Goal: Task Accomplishment & Management: Manage account settings

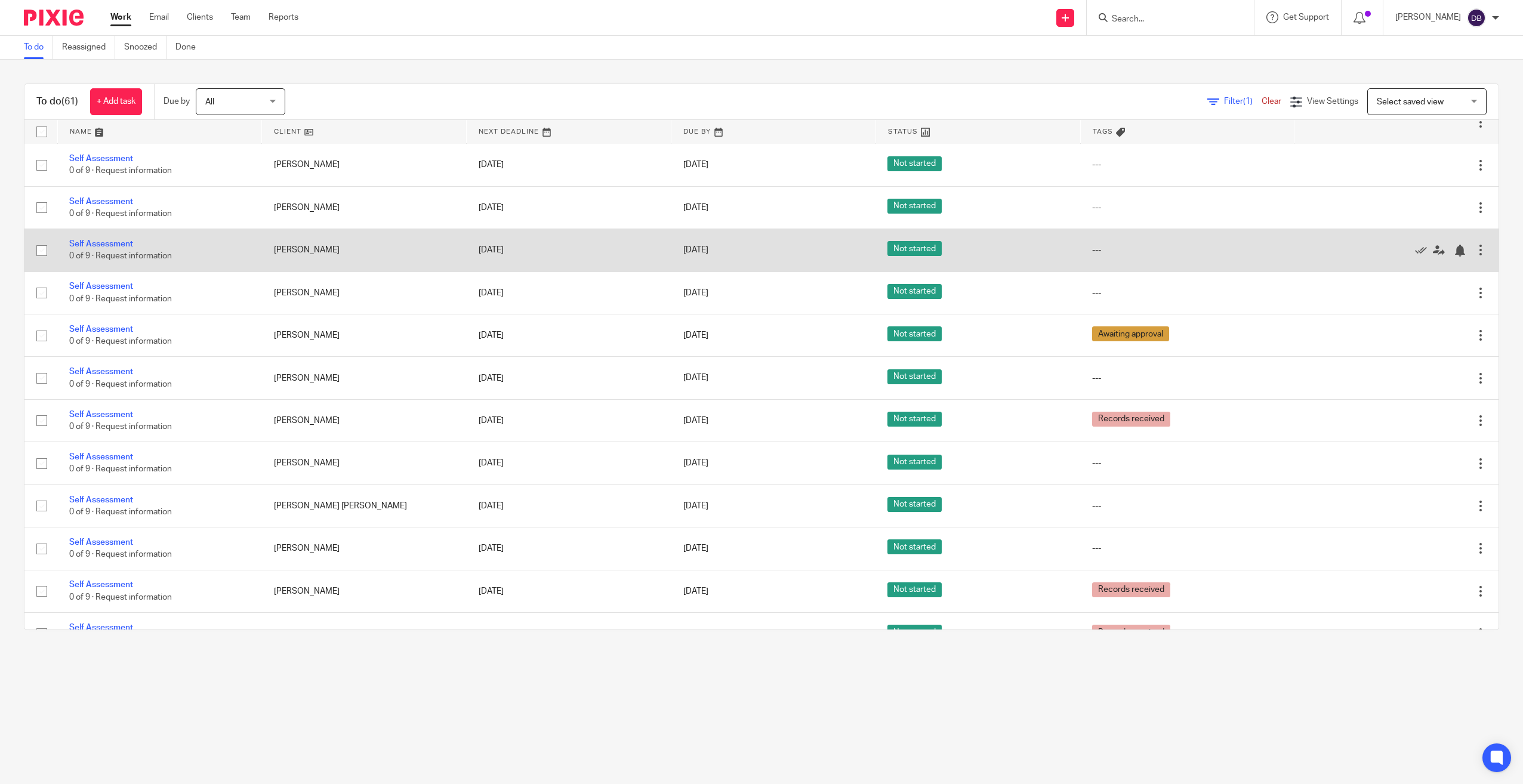
scroll to position [1729, 0]
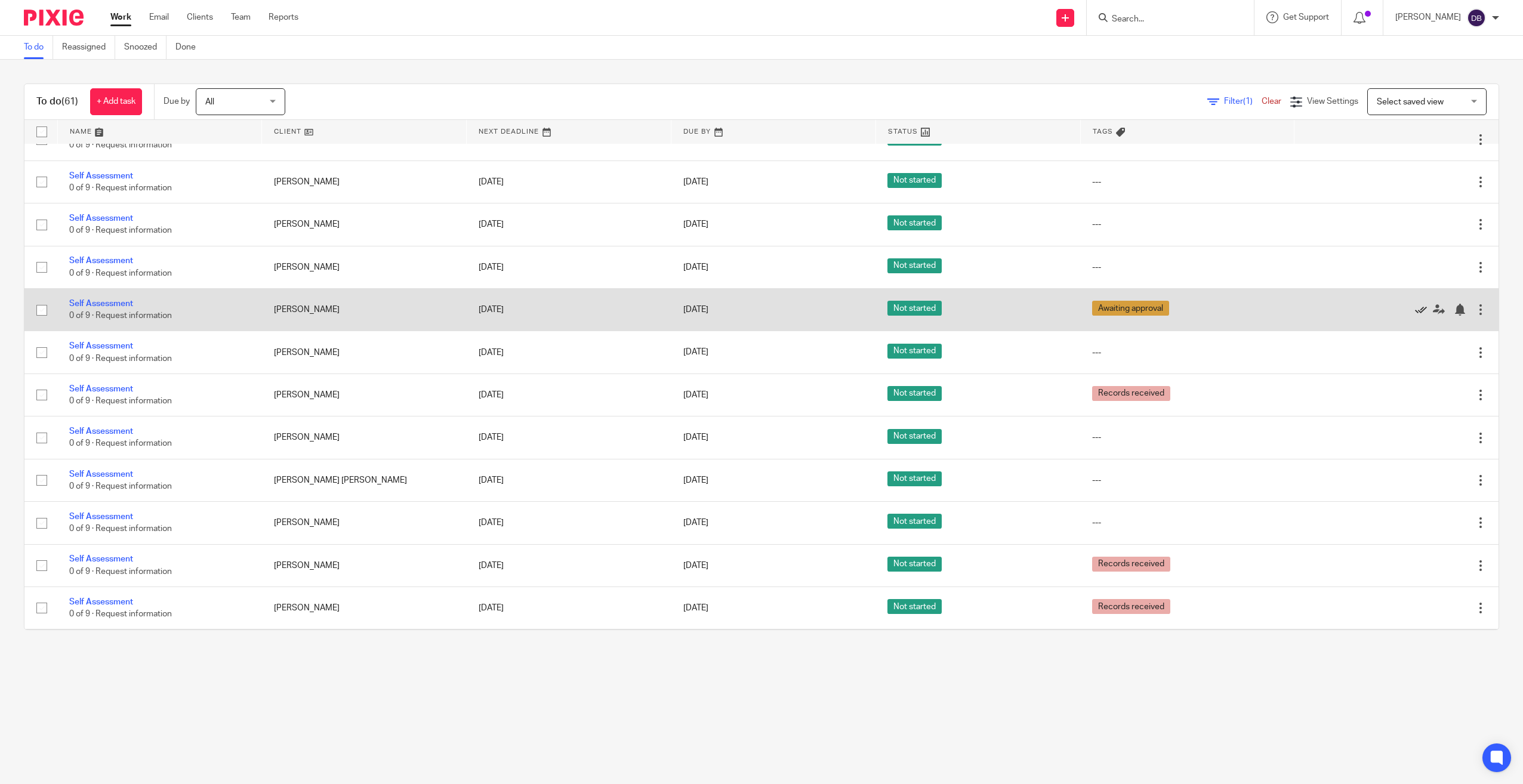
click at [1415, 312] on icon at bounding box center [1421, 309] width 12 height 12
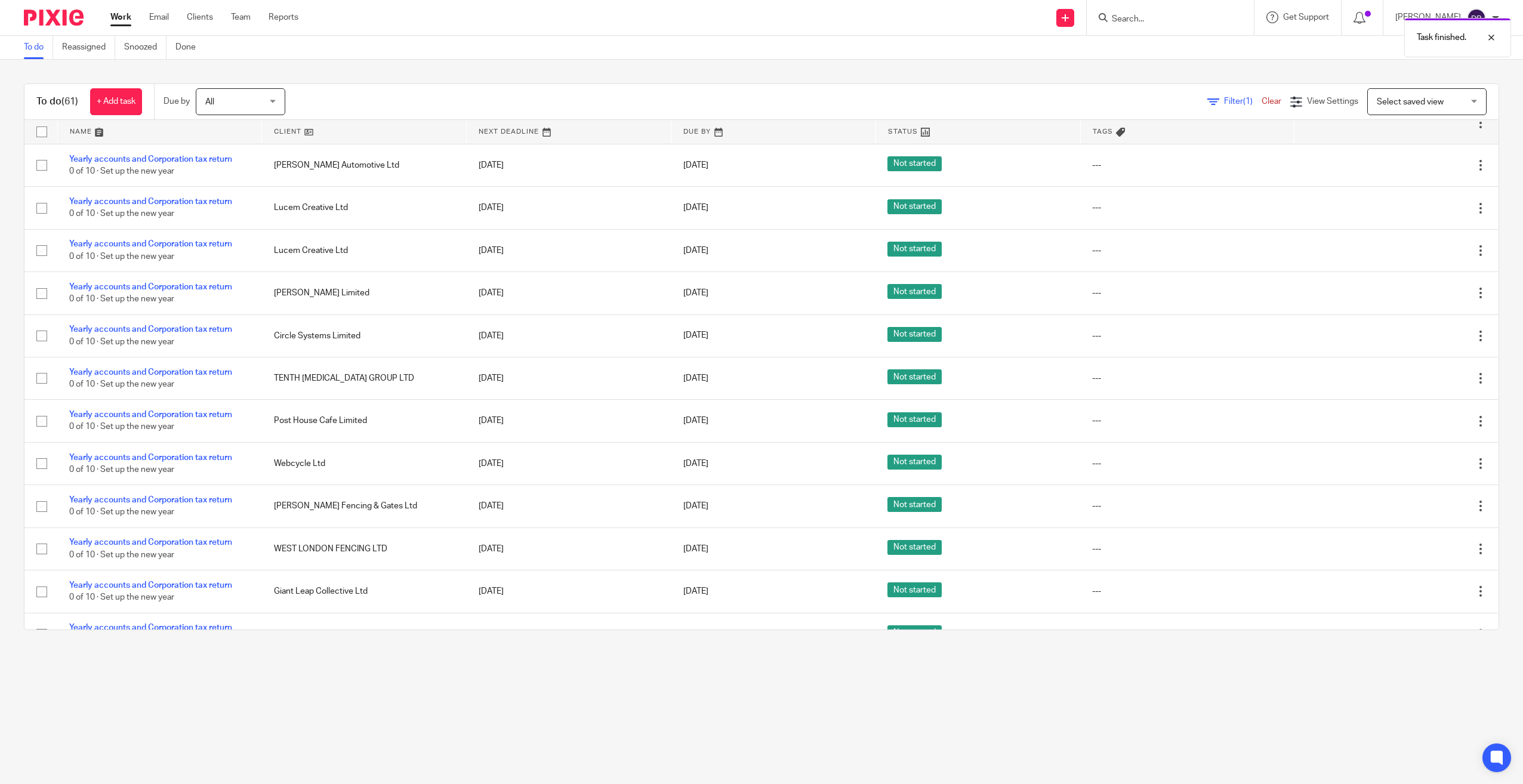
scroll to position [0, 0]
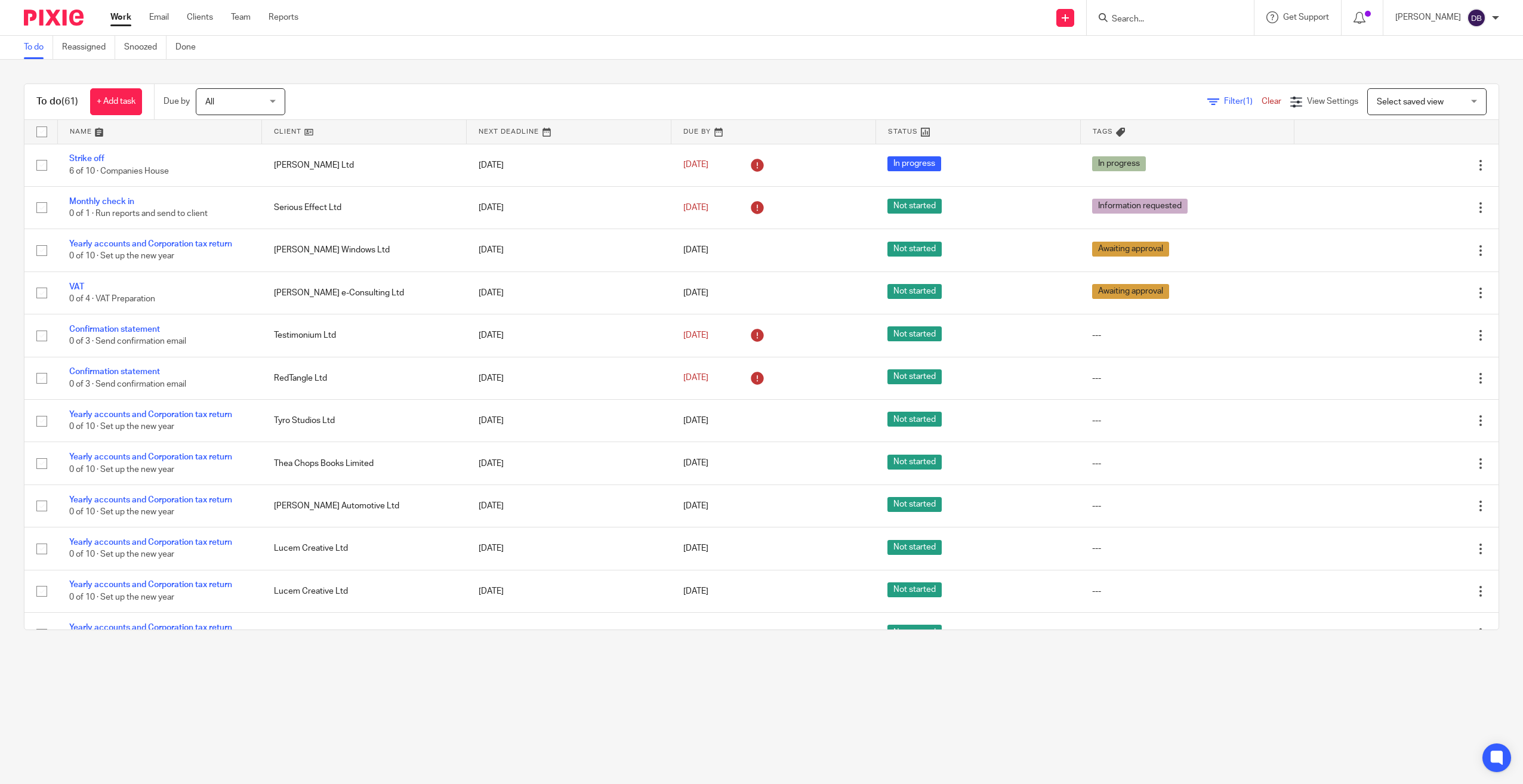
click at [1142, 22] on input "Search" at bounding box center [1164, 19] width 107 height 11
type input "culr"
click at [1155, 41] on link at bounding box center [1182, 46] width 148 height 18
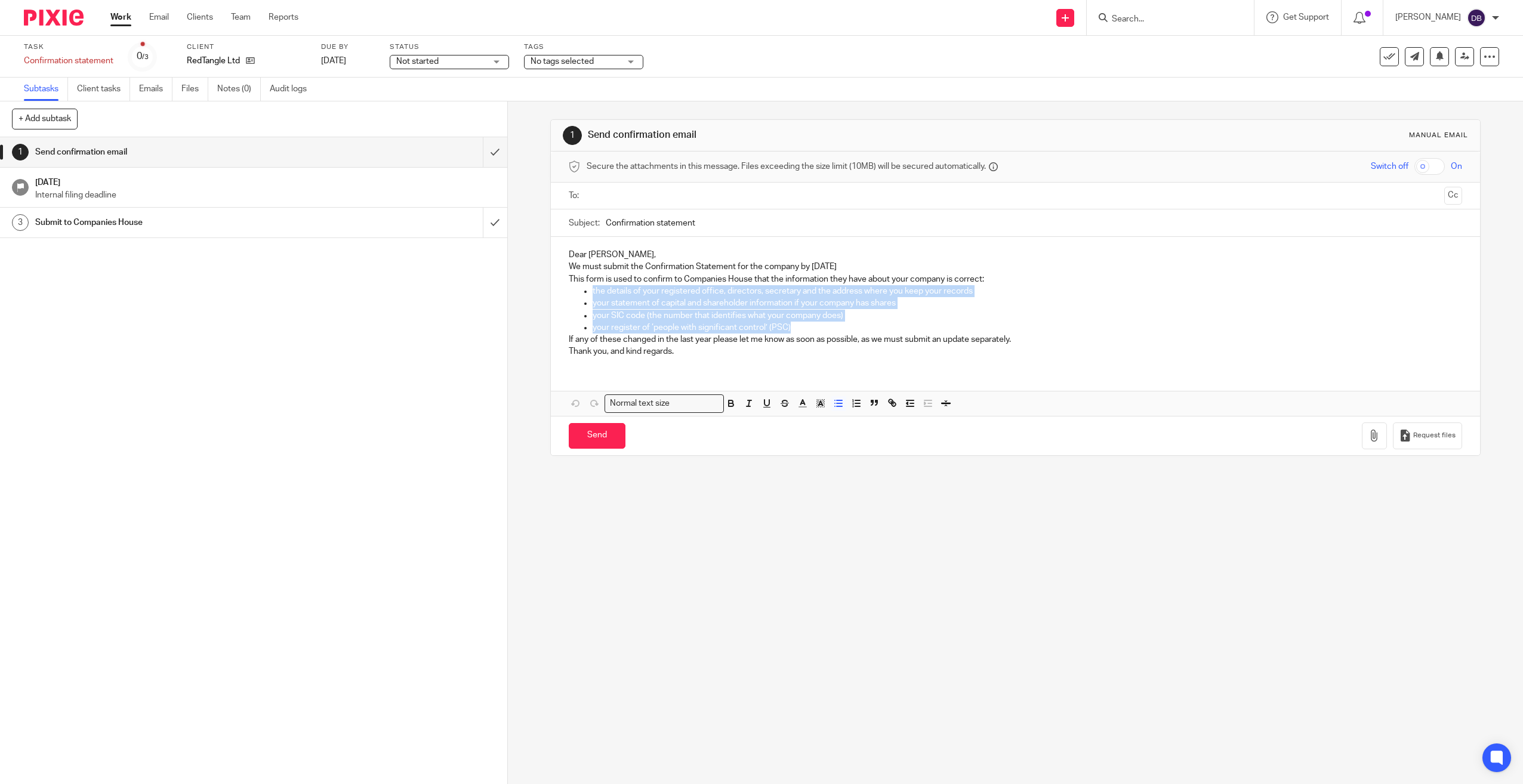
drag, startPoint x: 791, startPoint y: 331, endPoint x: 590, endPoint y: 287, distance: 205.8
click at [590, 287] on ul "the details of your registered office, directors, secretary and the address whe…" at bounding box center [1016, 309] width 894 height 48
copy ul "the details of your registered office, directors, secretary and the address whe…"
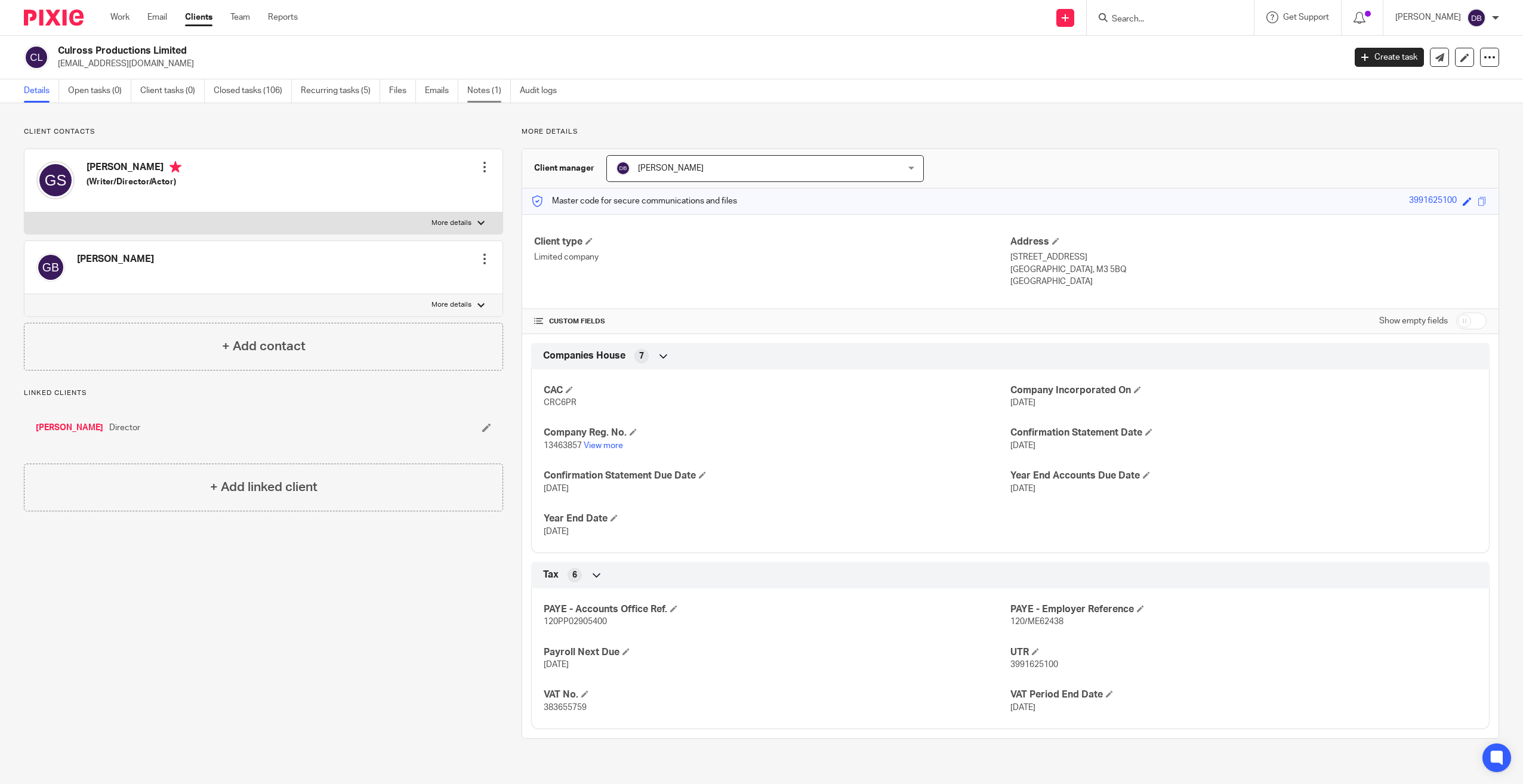
click at [497, 82] on link "Notes (1)" at bounding box center [488, 90] width 43 height 23
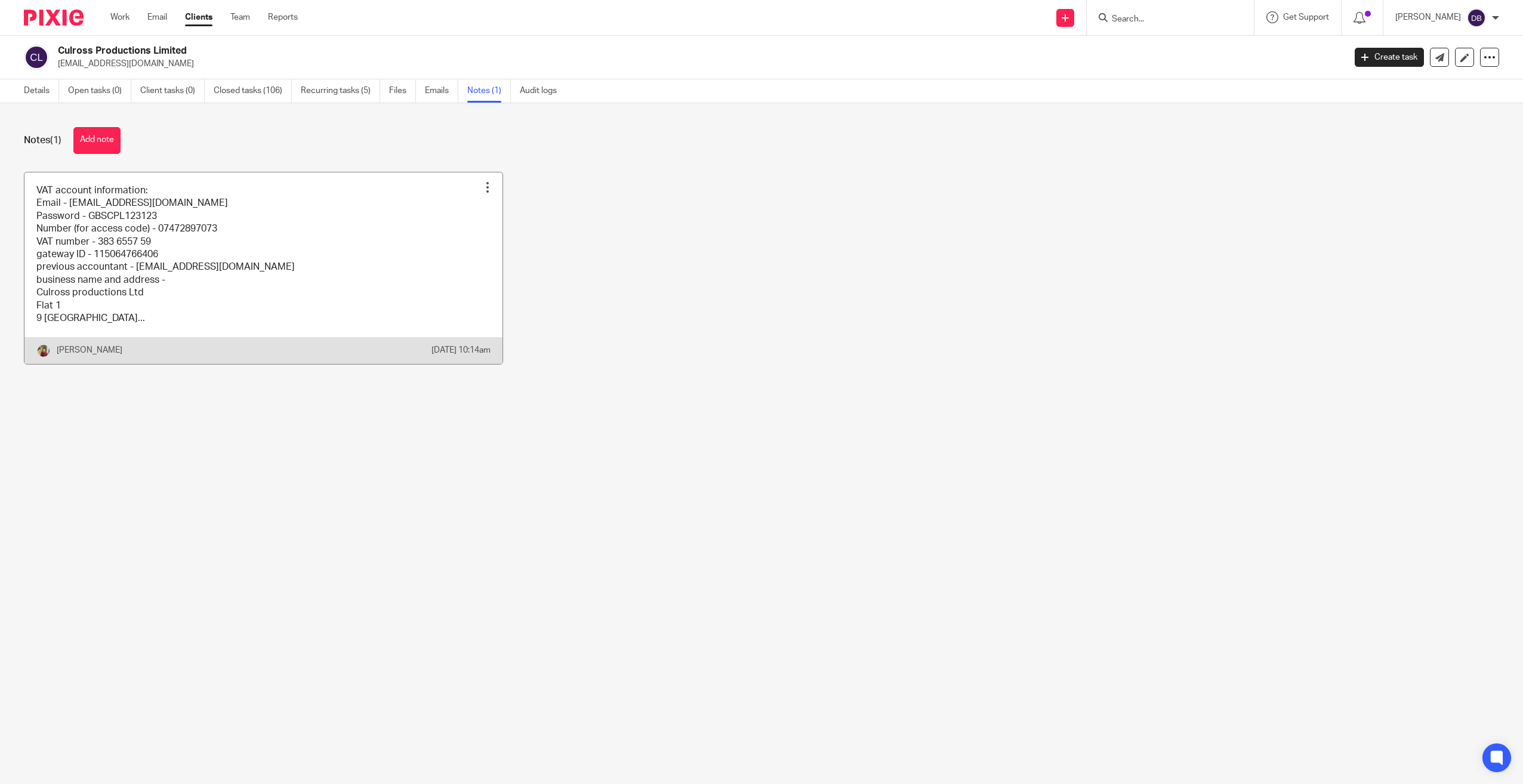
click at [175, 197] on link at bounding box center [263, 268] width 478 height 192
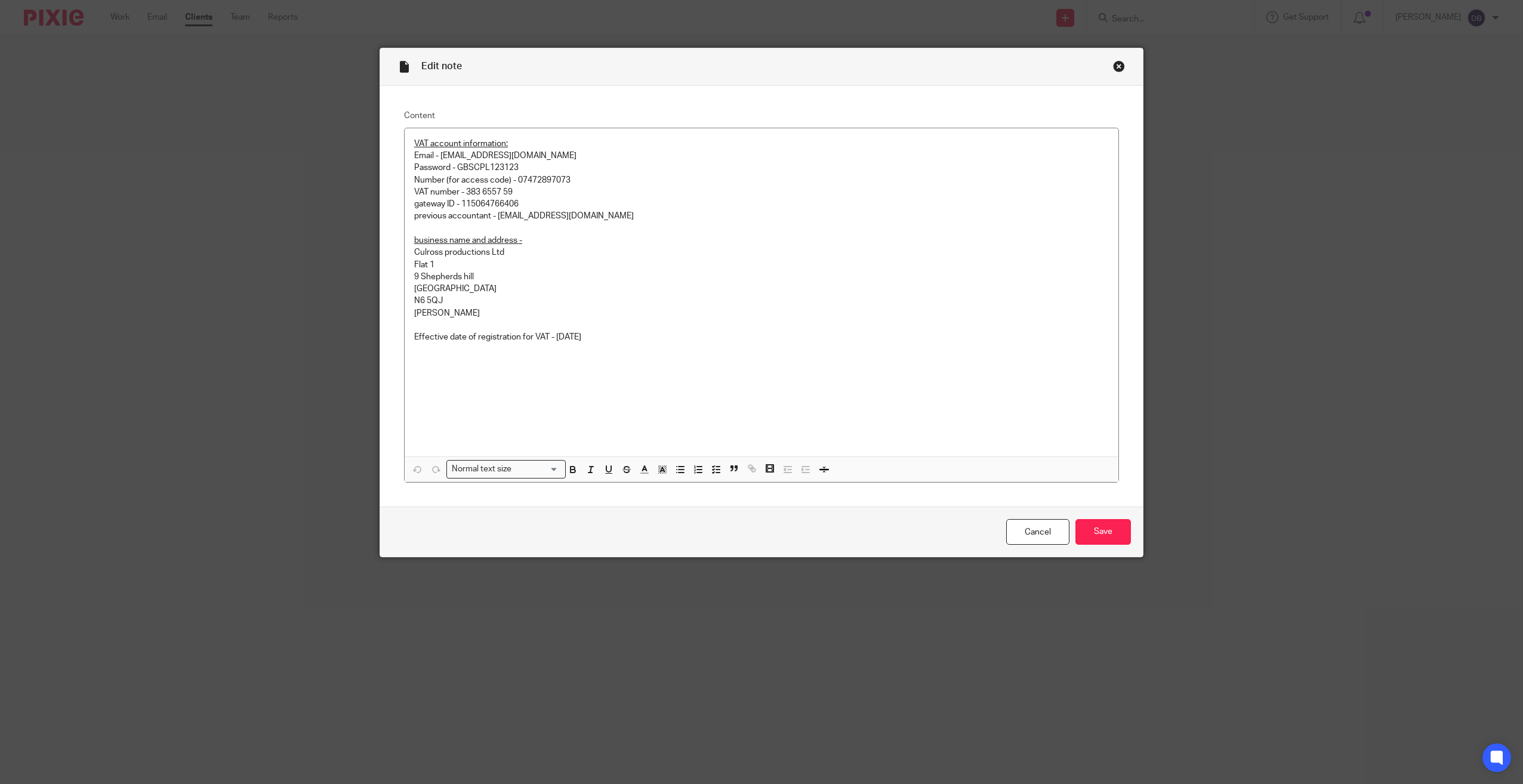
click at [1114, 68] on div "Close this dialog window" at bounding box center [1119, 66] width 12 height 12
